Goal: Use online tool/utility: Utilize a website feature to perform a specific function

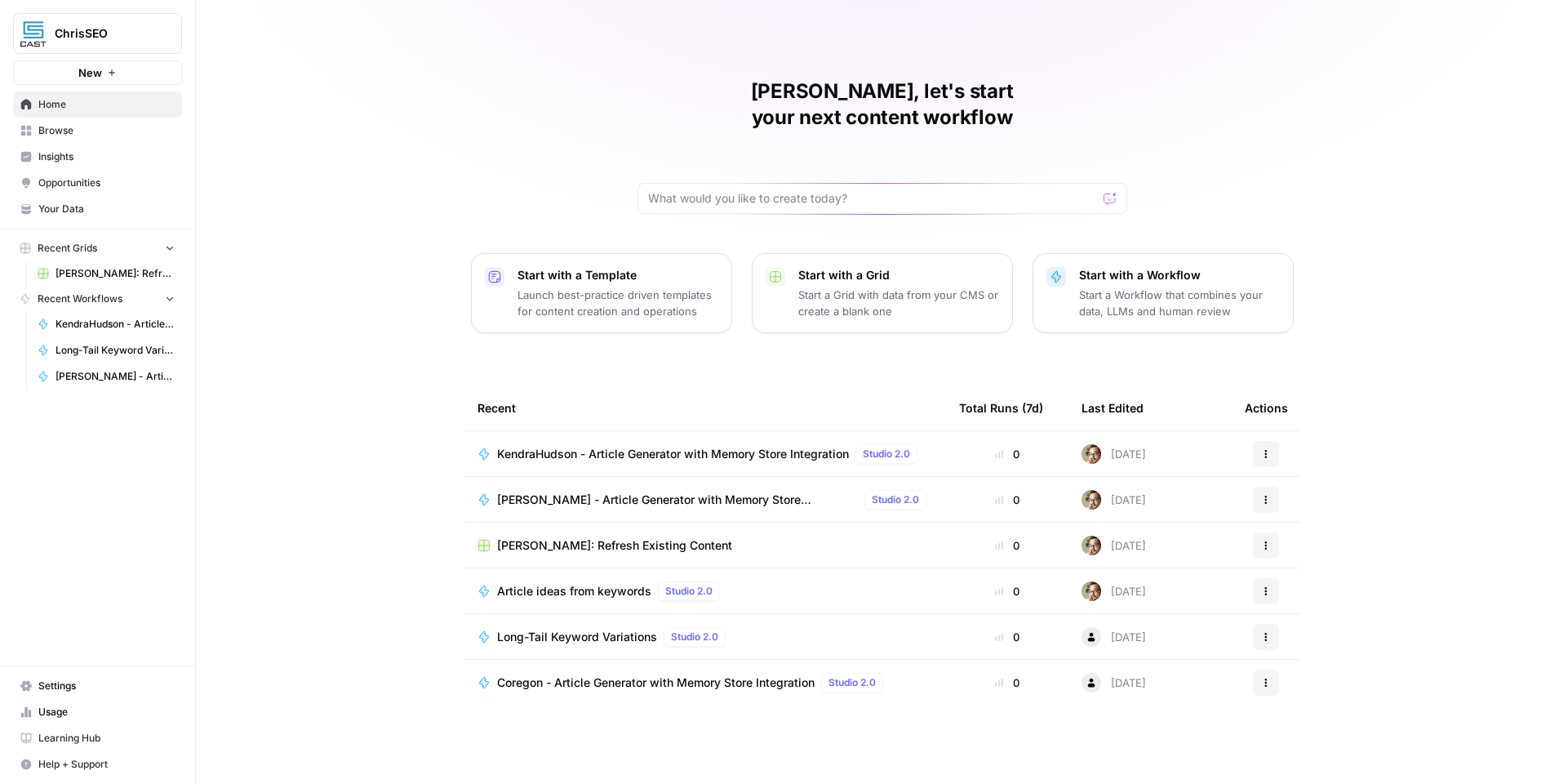
click at [123, 48] on button "ChrisSEO" at bounding box center [97, 34] width 169 height 41
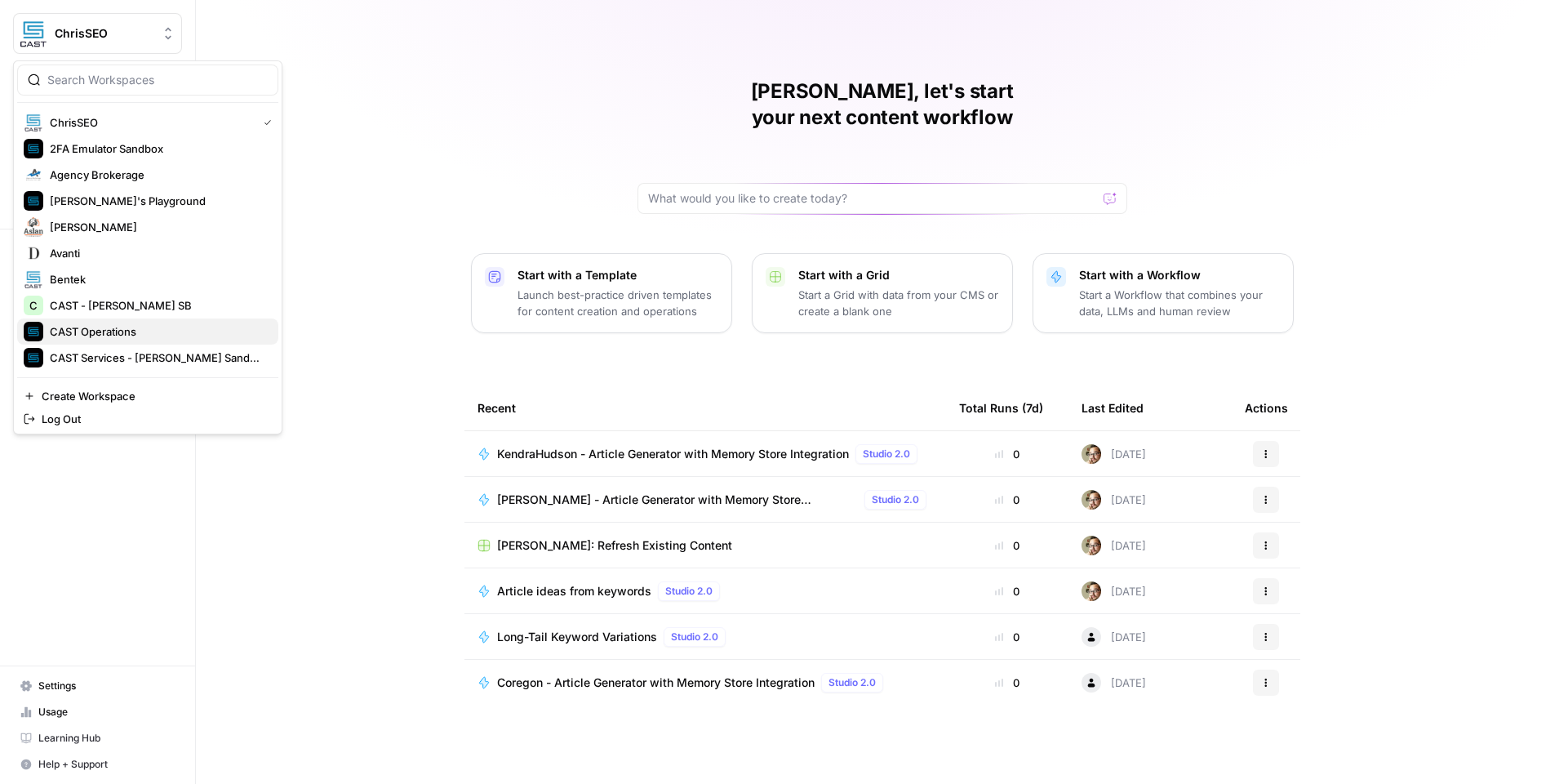
click at [181, 327] on span "CAST Operations" at bounding box center [157, 331] width 215 height 16
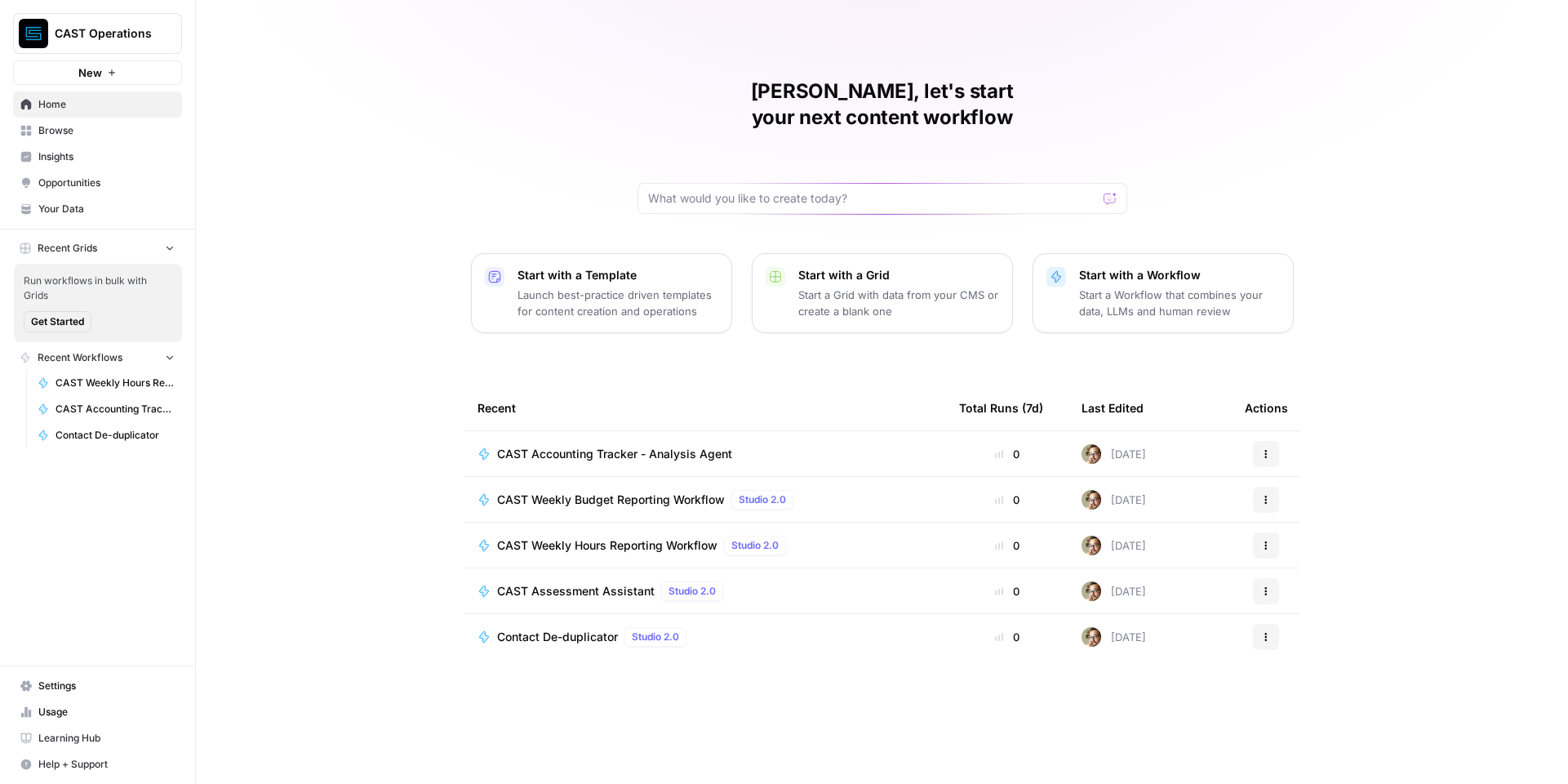
click at [632, 583] on span "CAST Assessment Assistant" at bounding box center [575, 590] width 157 height 16
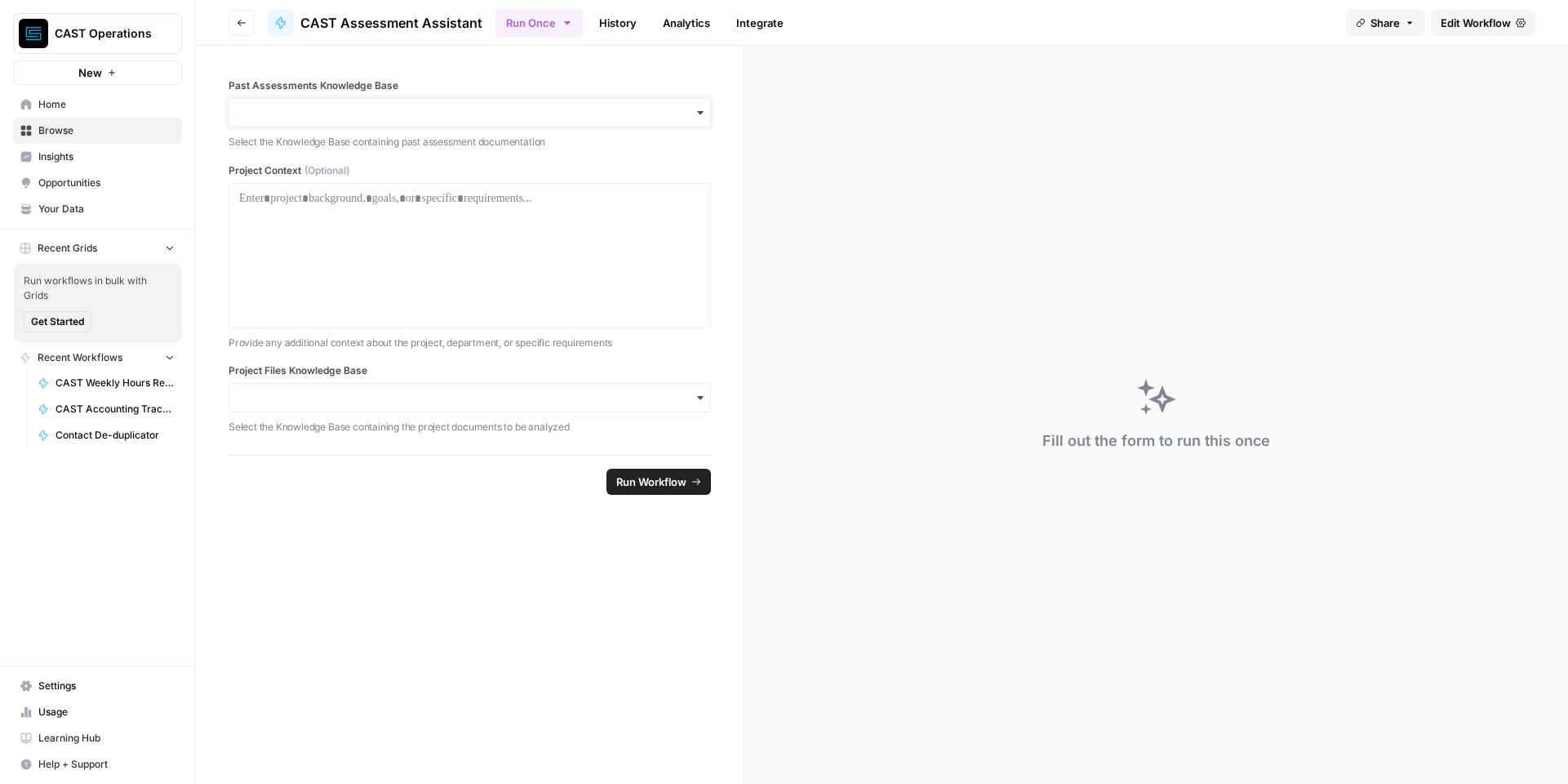
click at [515, 119] on input "Past Assessments Knowledge Base" at bounding box center [470, 112] width 461 height 16
click at [557, 67] on div "Past Assessments Knowledge Base Select the Knowledge Base containing past asses…" at bounding box center [470, 250] width 548 height 409
click at [445, 399] on input "Project Files Knowledge Base" at bounding box center [470, 397] width 461 height 16
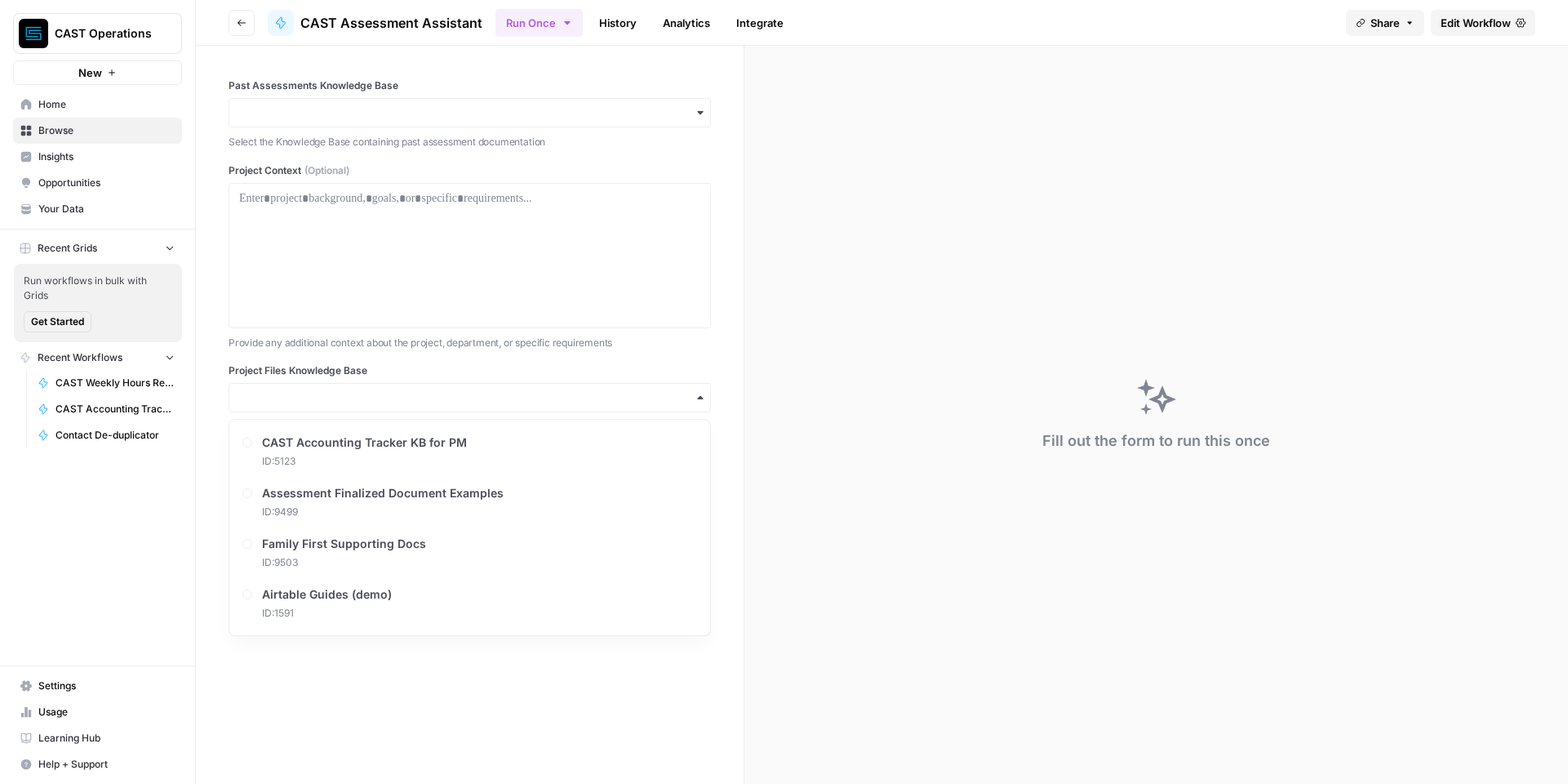
click at [643, 350] on div "Past Assessments Knowledge Base Select the Knowledge Base containing past asses…" at bounding box center [470, 256] width 483 height 356
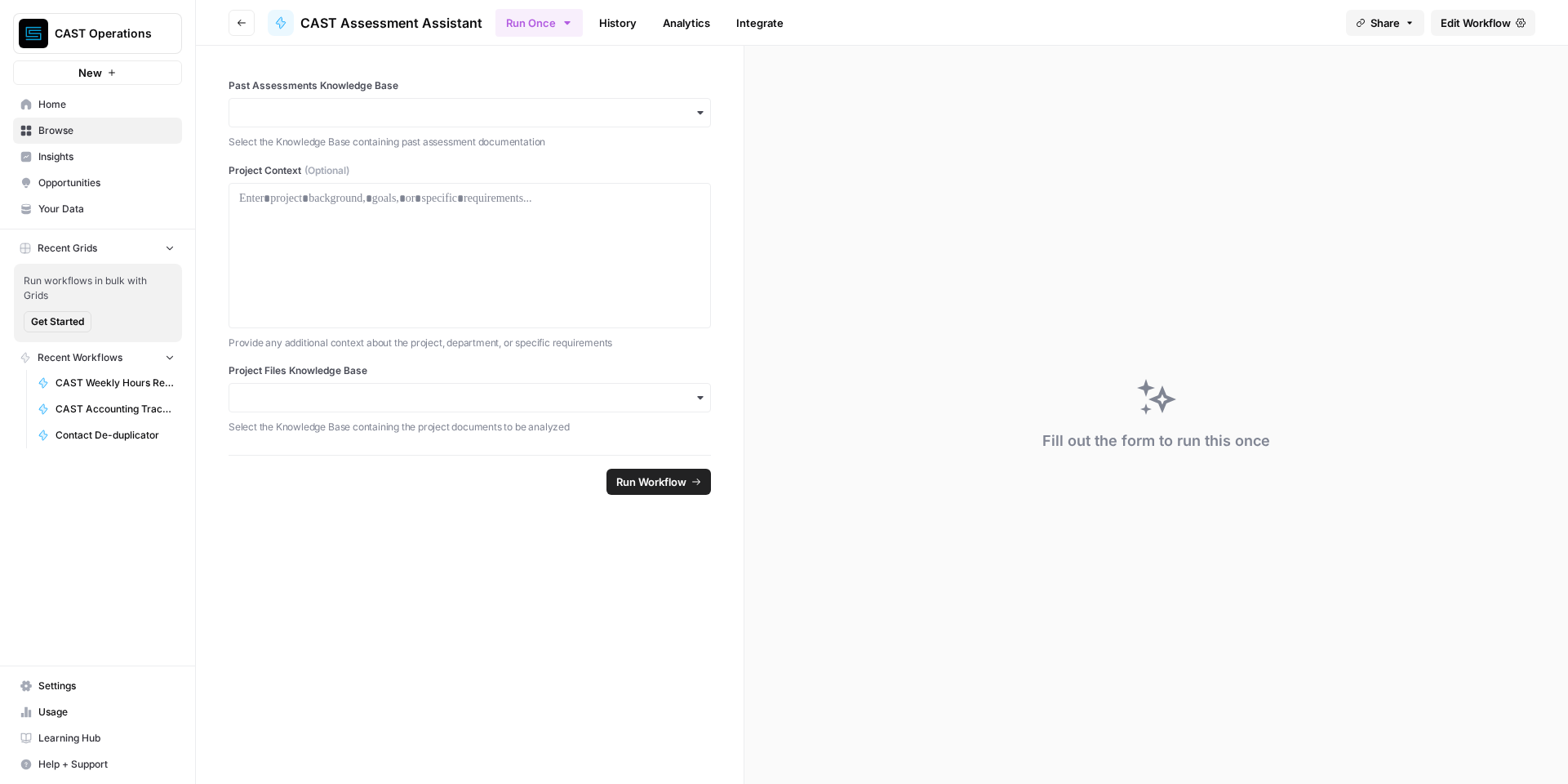
click at [54, 210] on span "Your Data" at bounding box center [107, 210] width 137 height 15
